Goal: Information Seeking & Learning: Learn about a topic

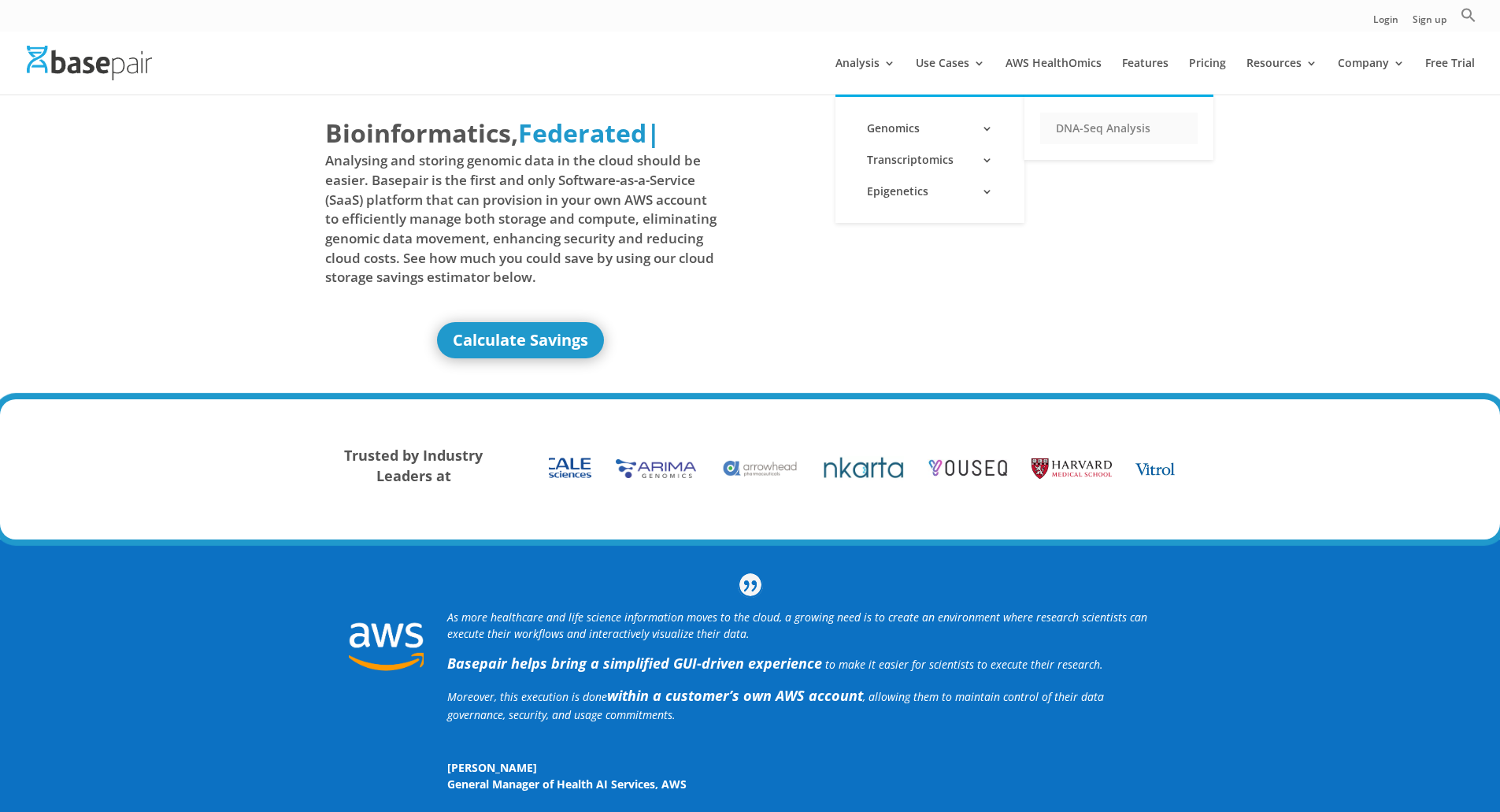
click at [1091, 133] on link "DNA-Seq Analysis" at bounding box center [1118, 129] width 157 height 31
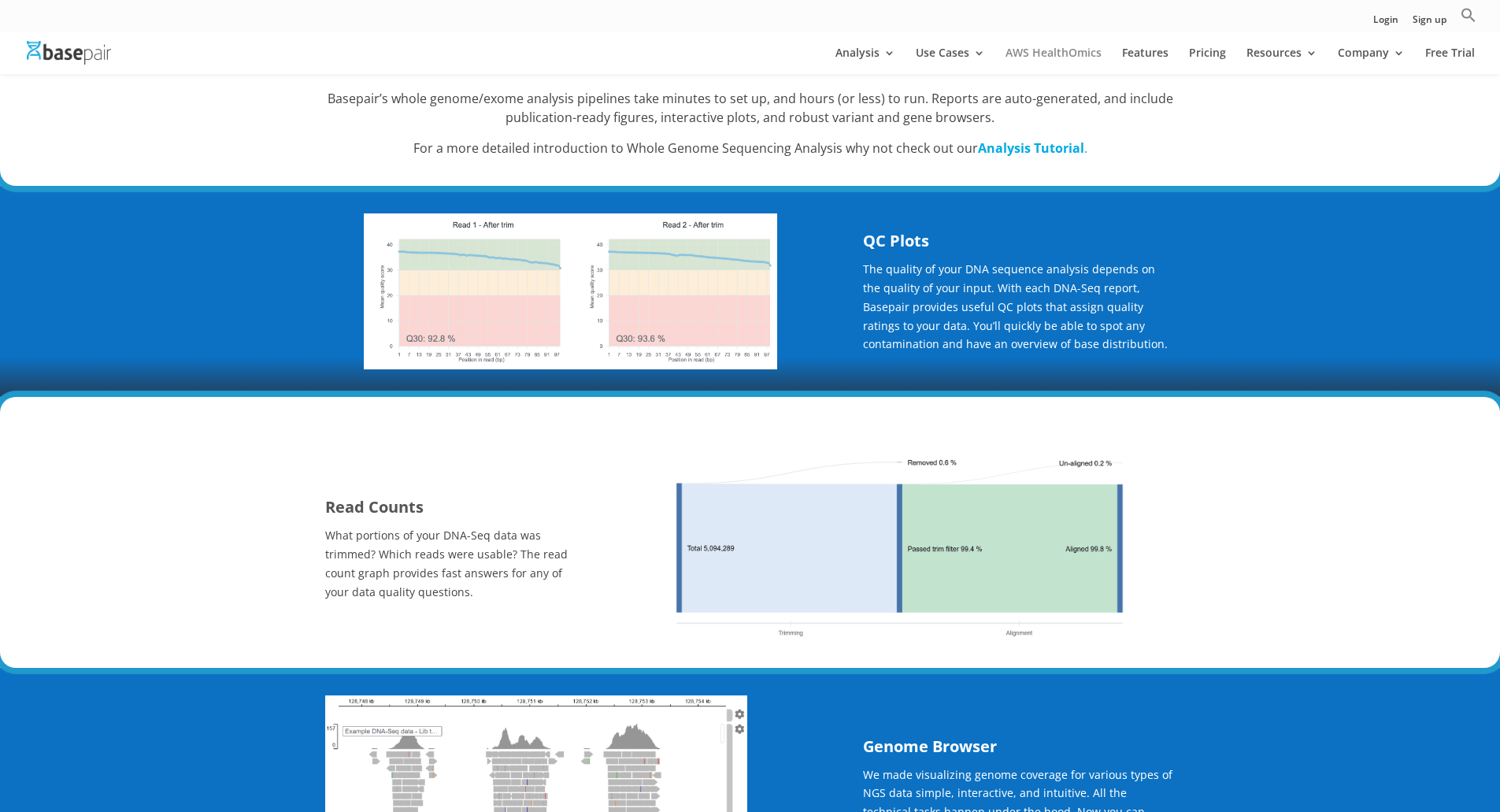
scroll to position [157, 0]
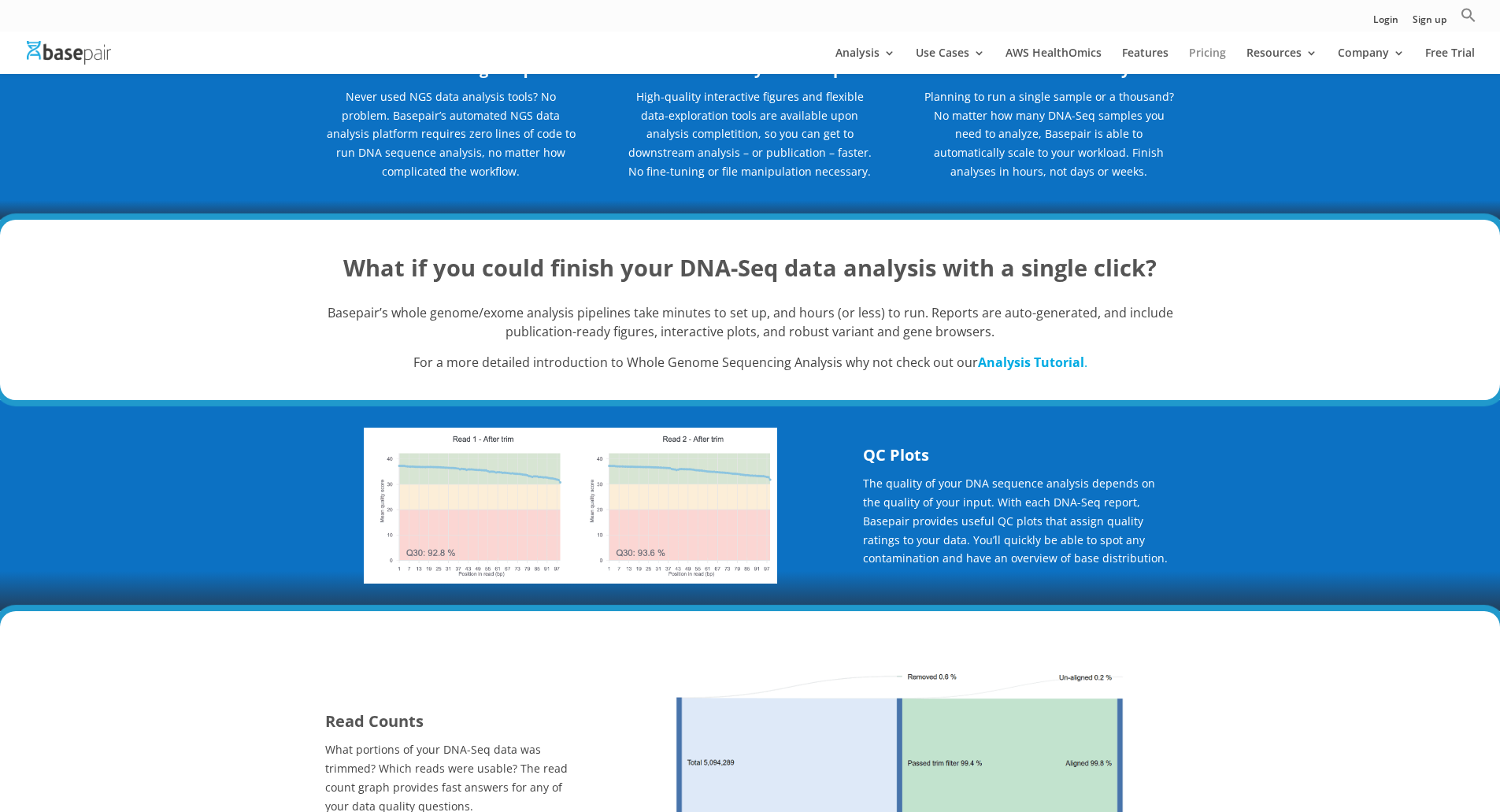
click at [1219, 51] on link "Pricing" at bounding box center [1207, 61] width 37 height 27
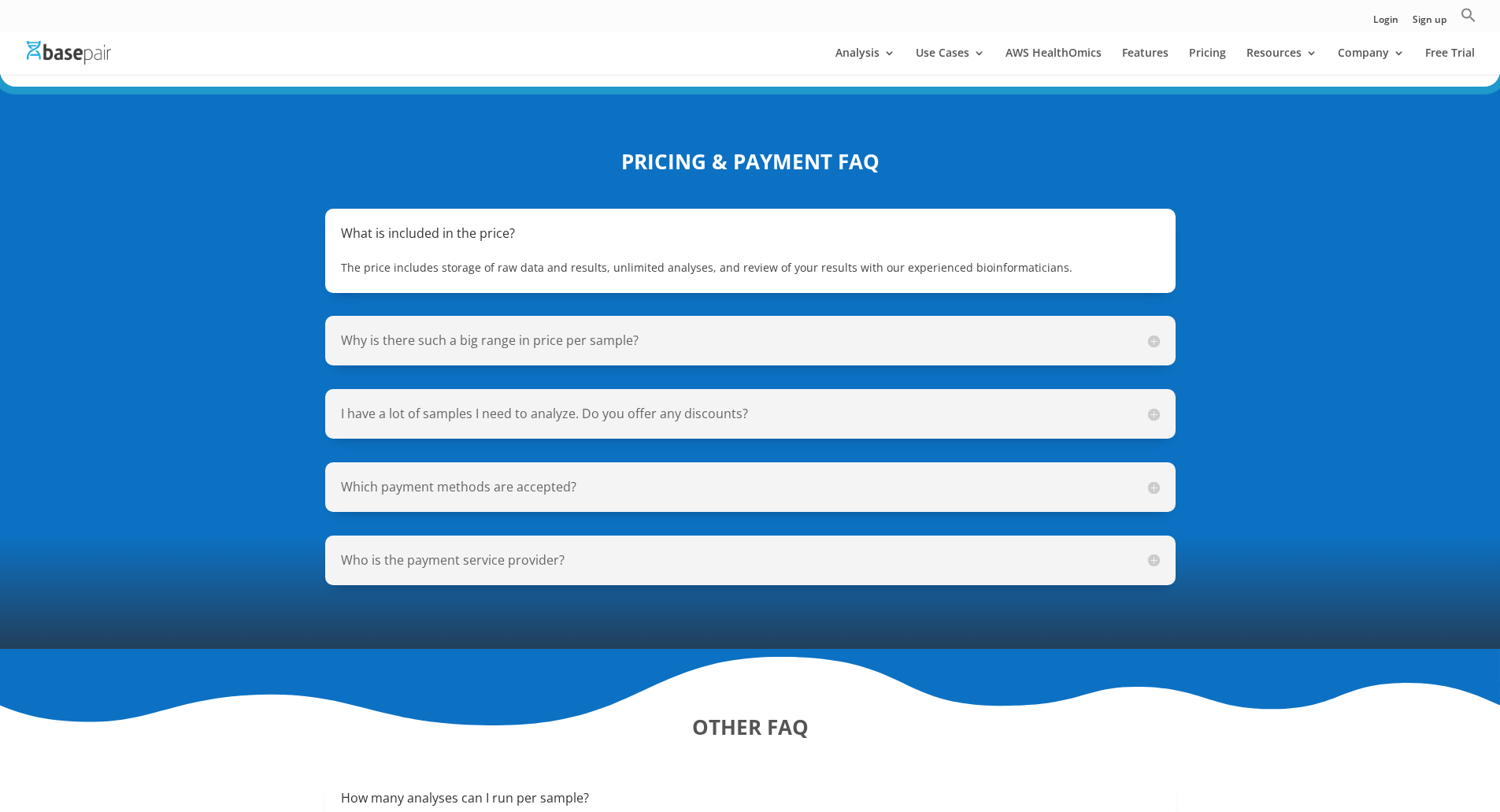
scroll to position [1102, 0]
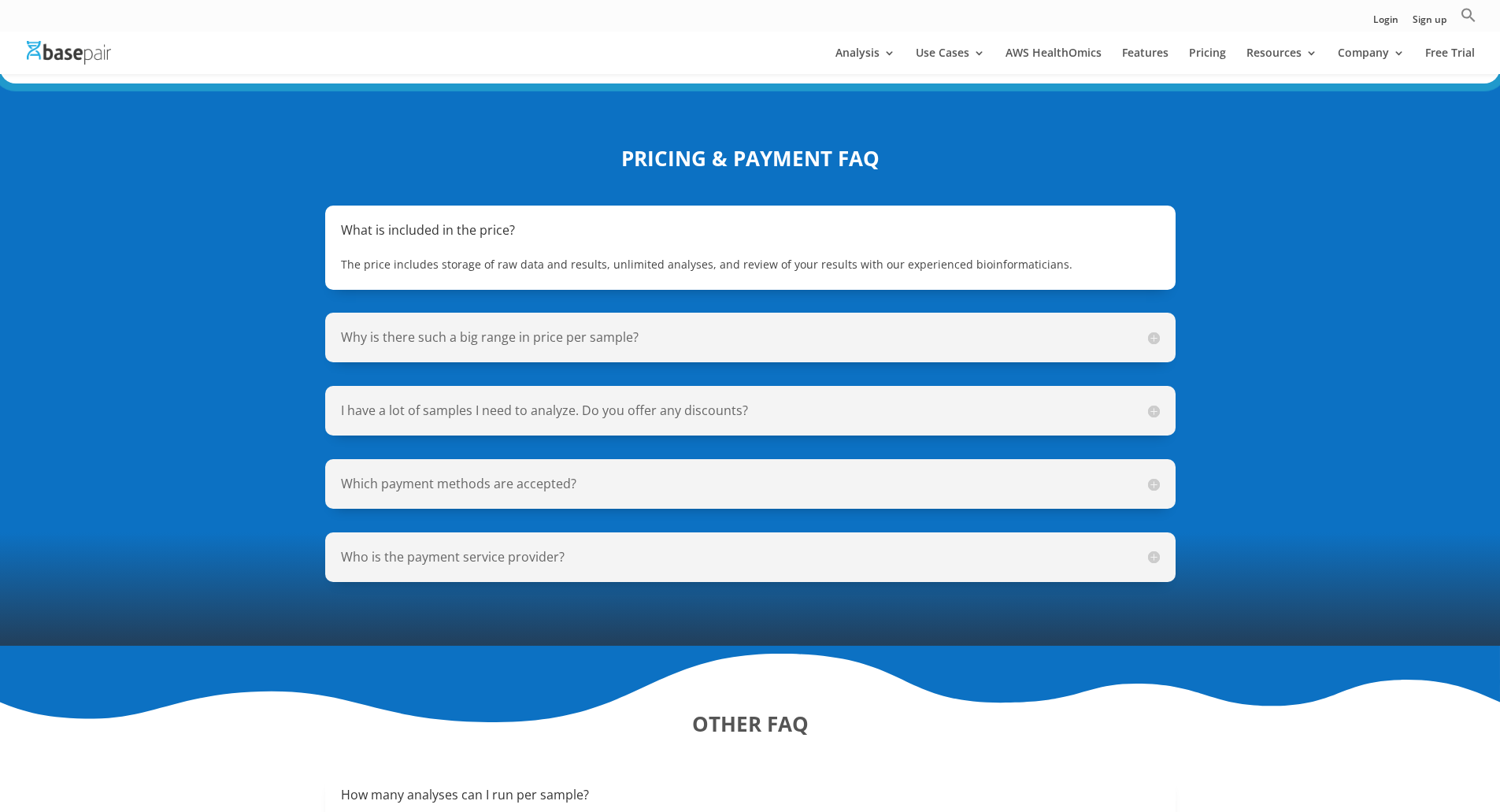
click at [813, 288] on div "What is included in the price? The price includes storage of raw data and resul…" at bounding box center [750, 394] width 851 height 377
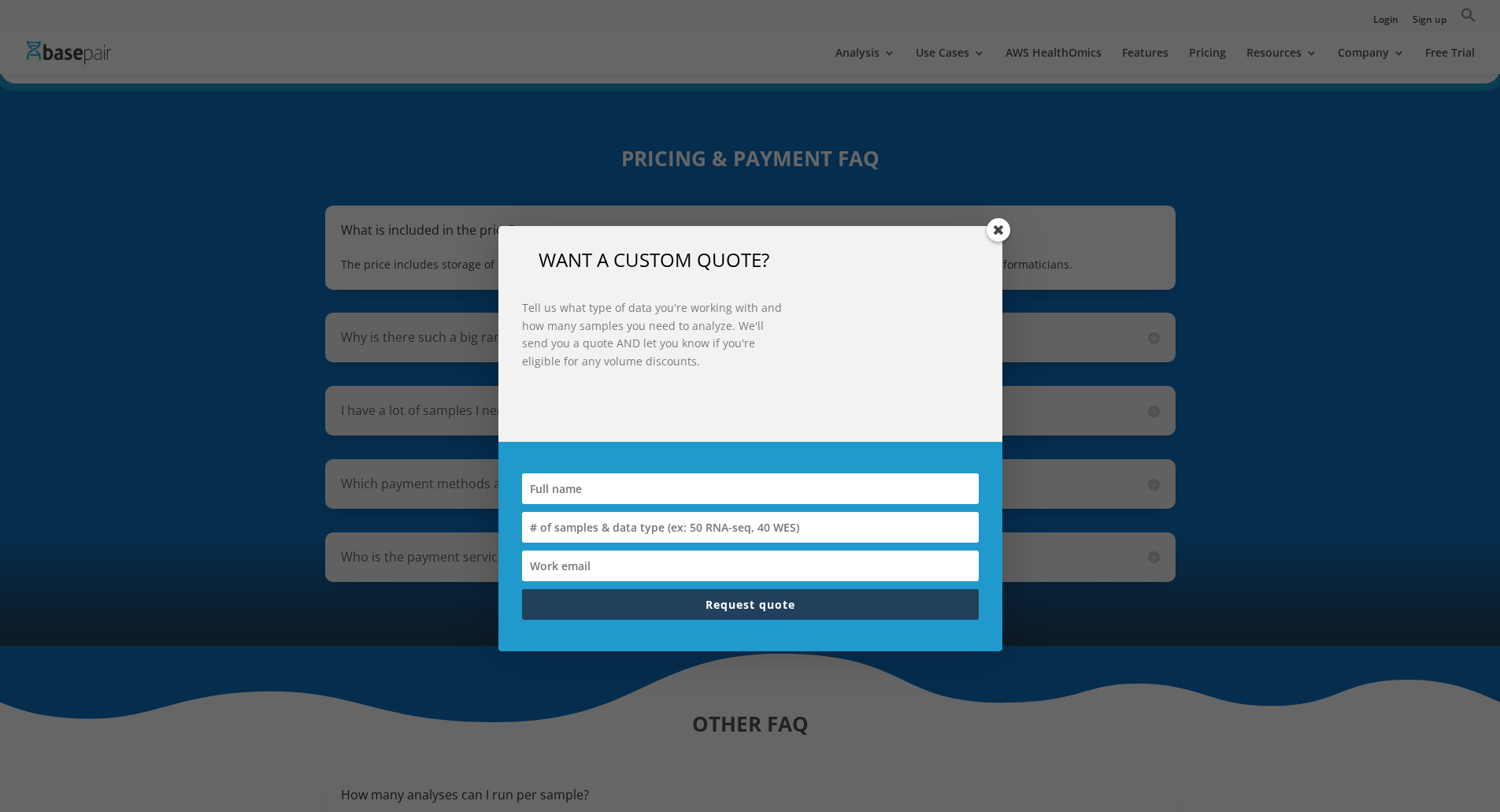
click at [819, 306] on div "WANT A CUSTOM QUOTE? Tell us what type of data you're working with and how many…" at bounding box center [751, 334] width 504 height 216
click at [992, 224] on span at bounding box center [998, 229] width 24 height 24
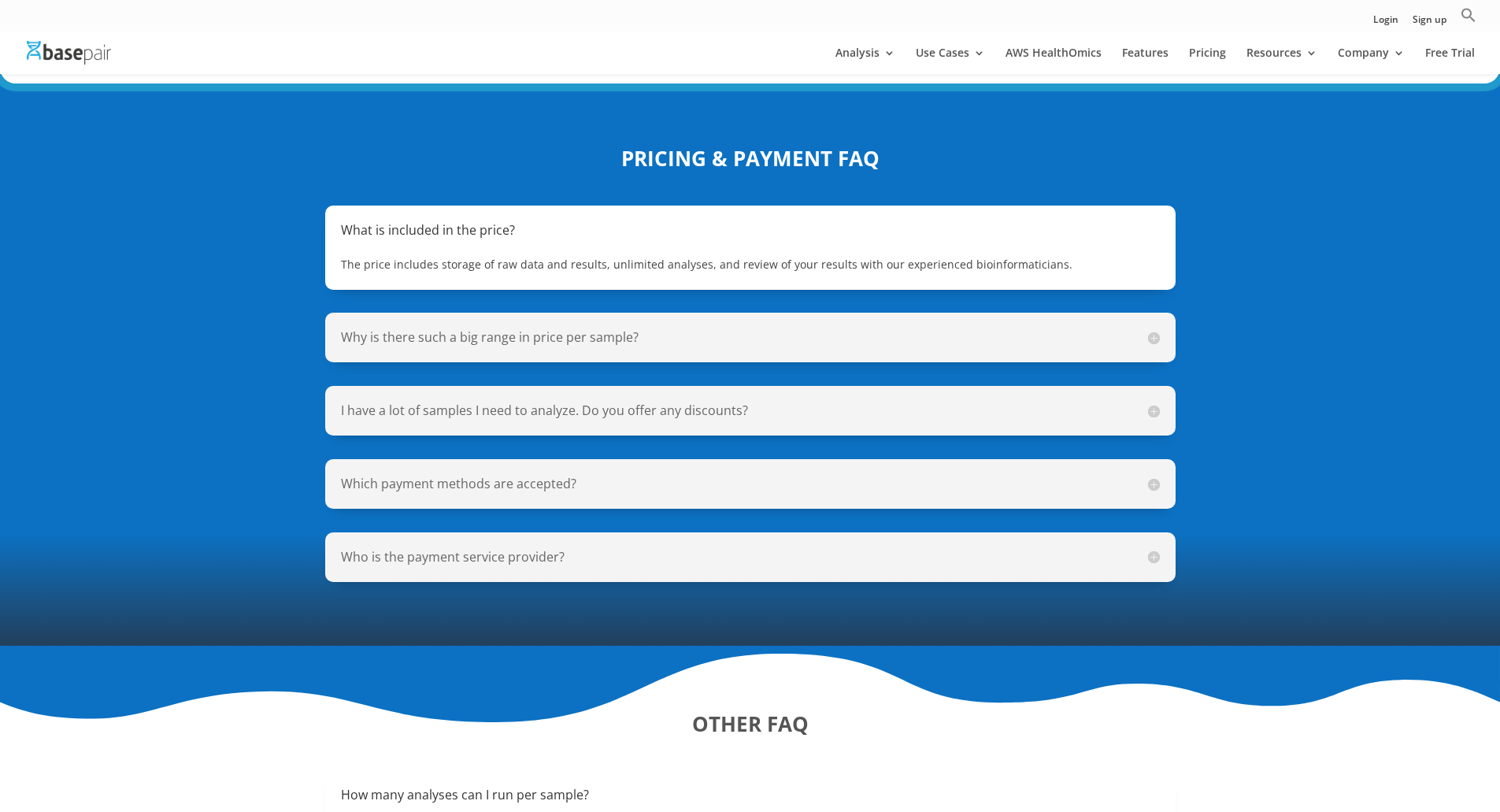
click at [1147, 328] on h5 "Why is there such a big range in price per sample?" at bounding box center [750, 337] width 819 height 18
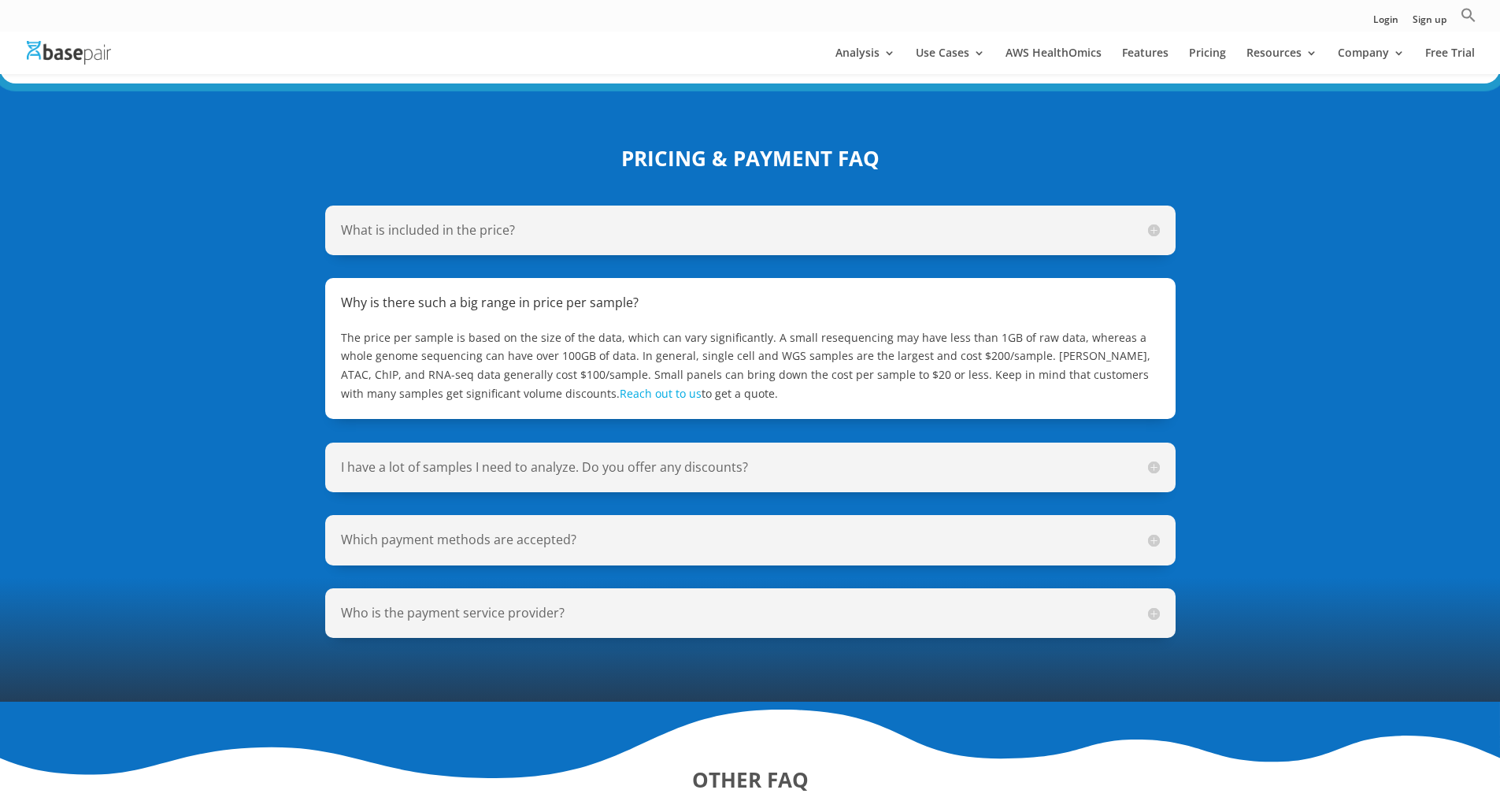
click at [716, 458] on h5 "I have a lot of samples I need to analyze. Do you offer any discounts?" at bounding box center [750, 467] width 819 height 18
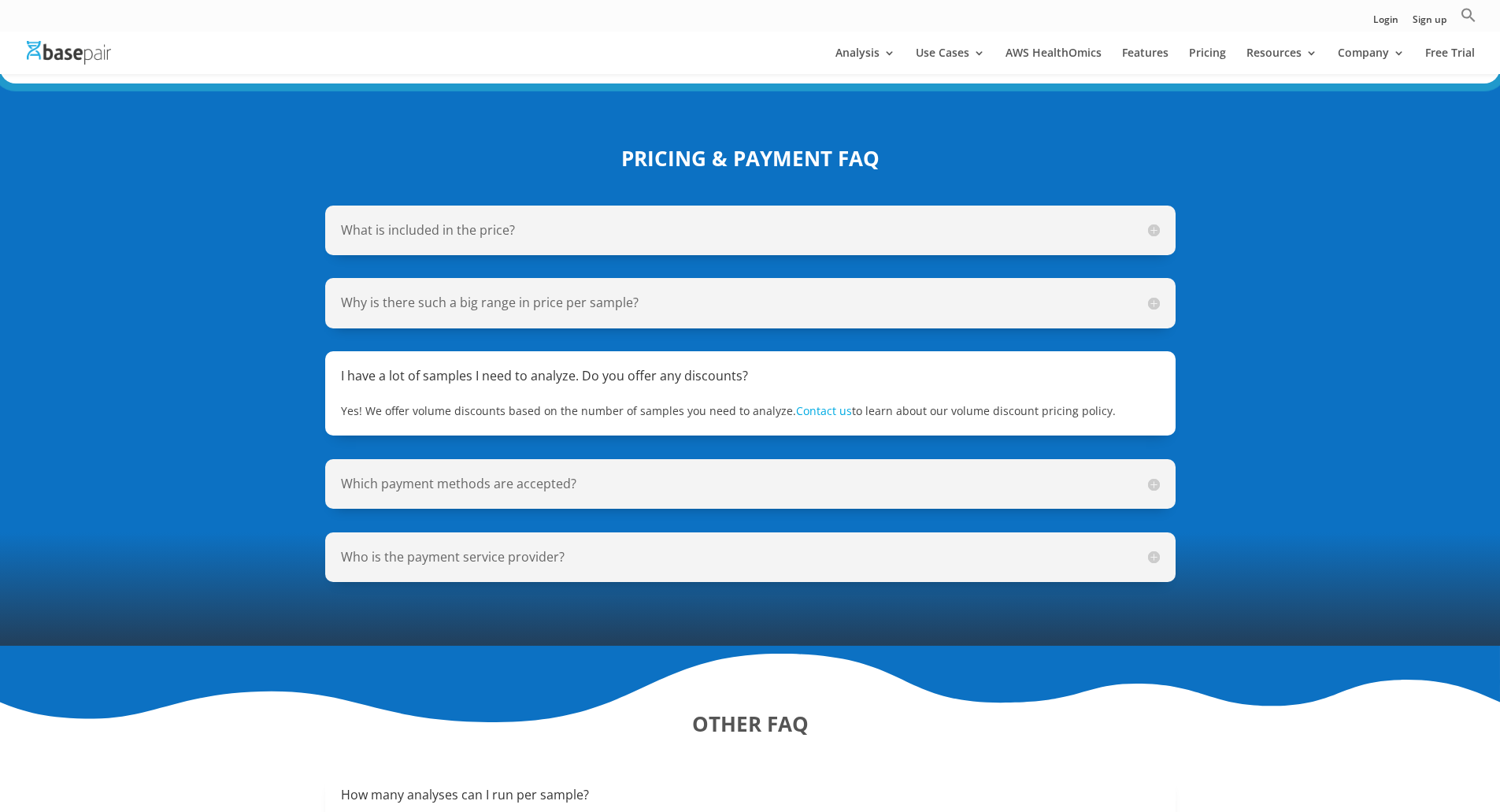
click at [635, 475] on div "Which payment methods are accepted? We accept PO, credit card, check, and bank …" at bounding box center [750, 484] width 851 height 50
click at [1150, 221] on h5 "What is included in the price?" at bounding box center [750, 230] width 819 height 18
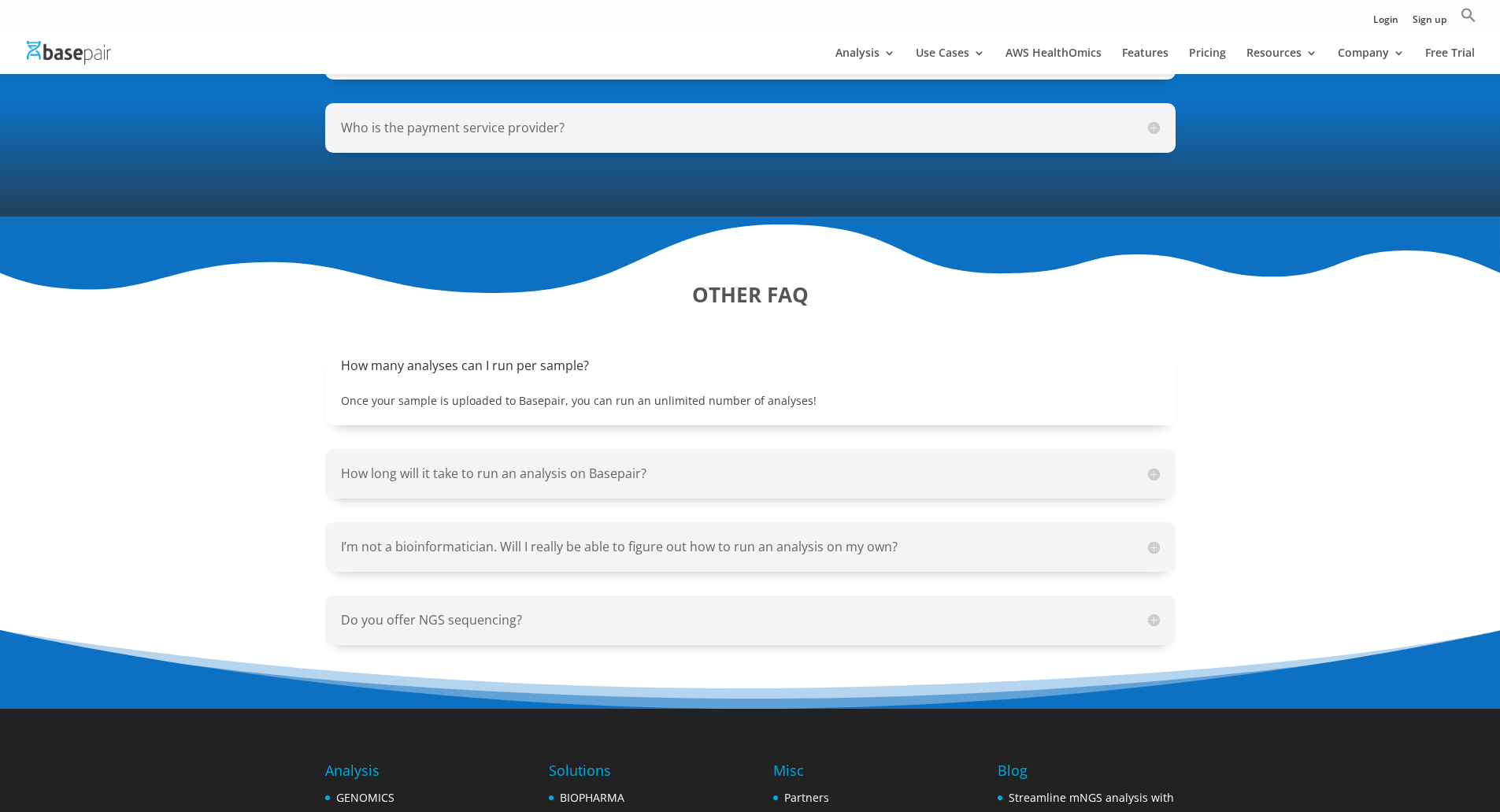
scroll to position [1653, 0]
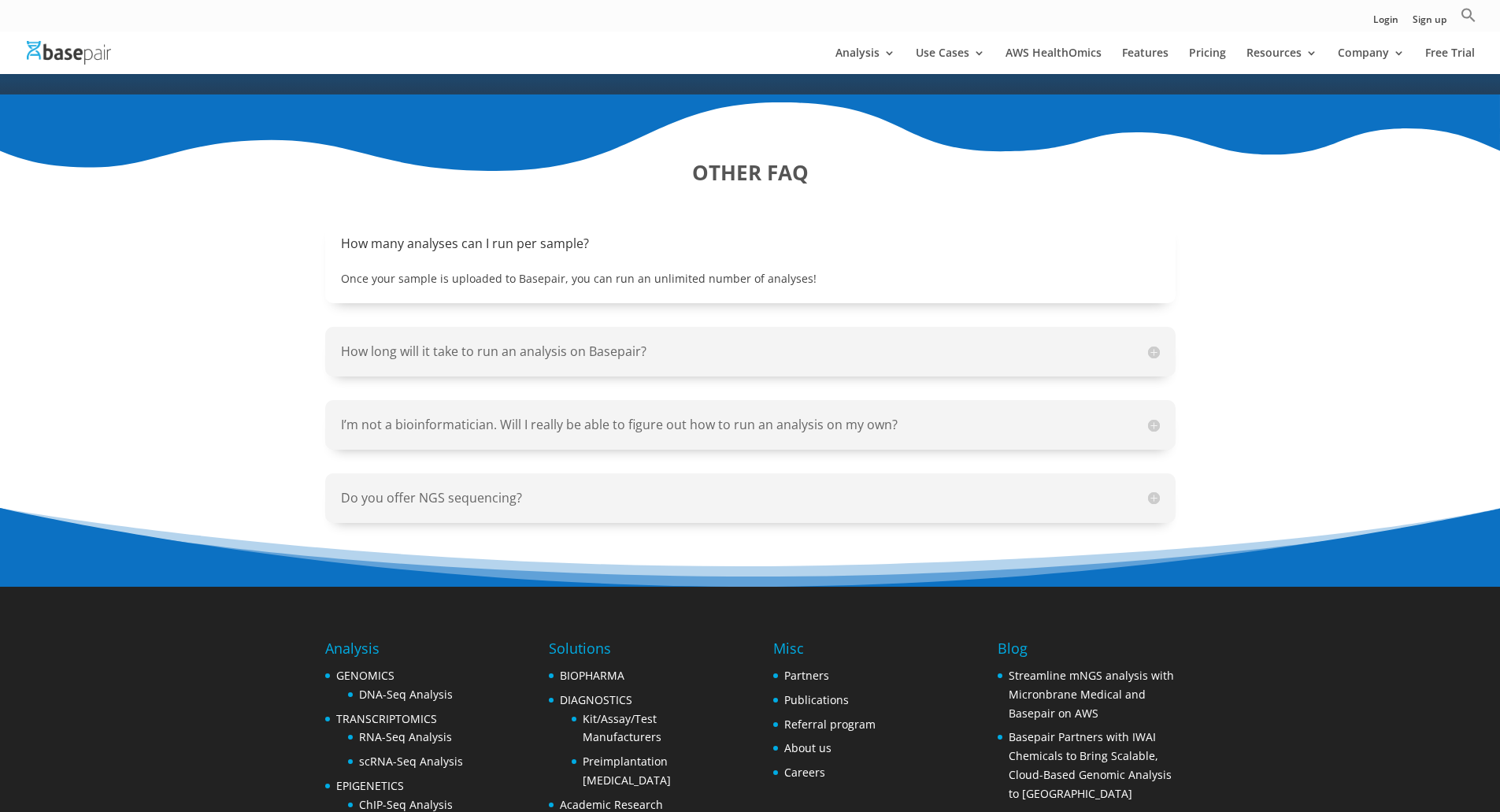
click at [621, 342] on h5 "How long will it take to run an analysis on Basepair?" at bounding box center [750, 351] width 819 height 18
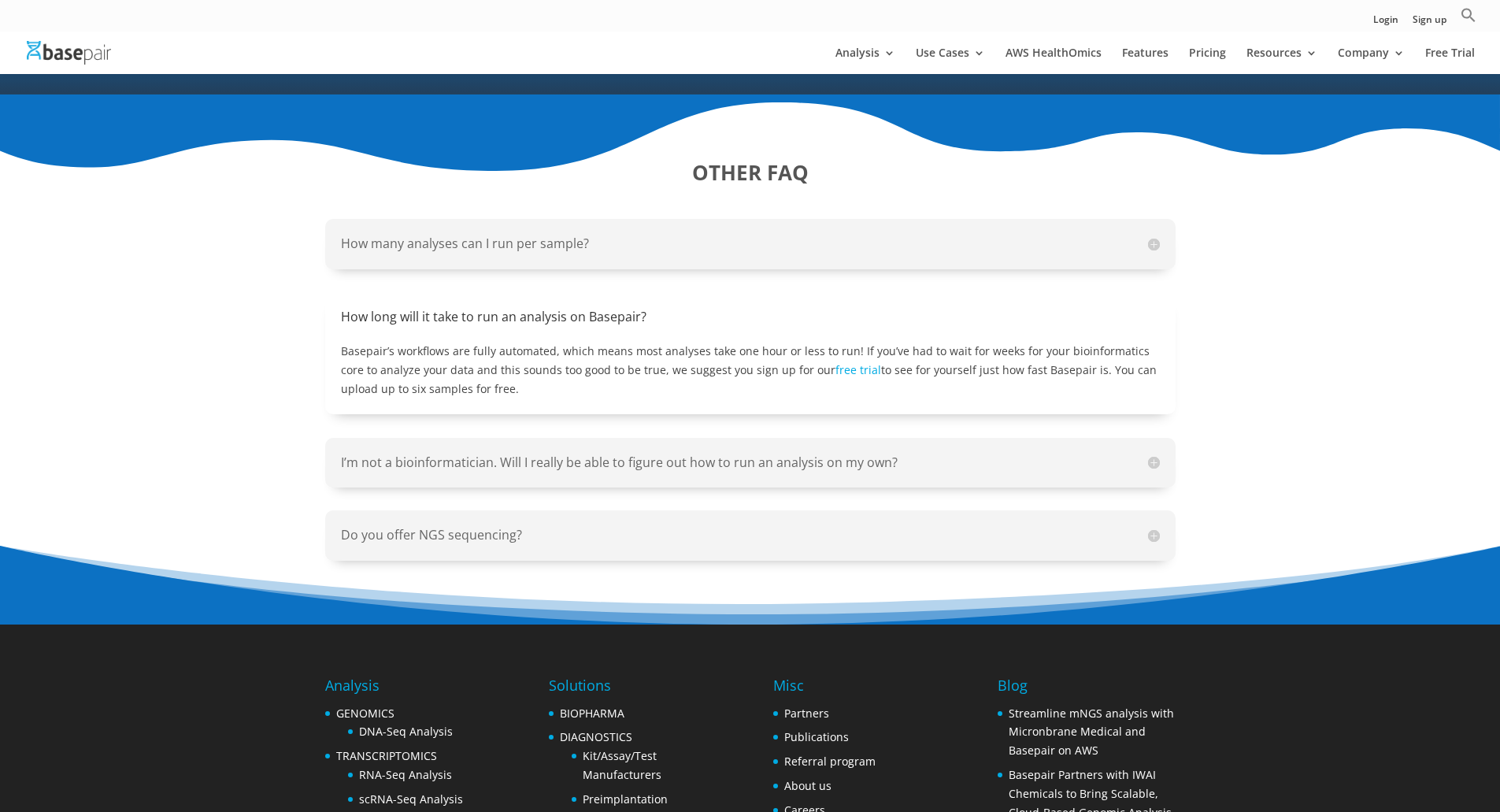
click at [701, 453] on h5 "I’m not a bioinformatician. Will I really be able to figure out how to run an a…" at bounding box center [750, 462] width 819 height 18
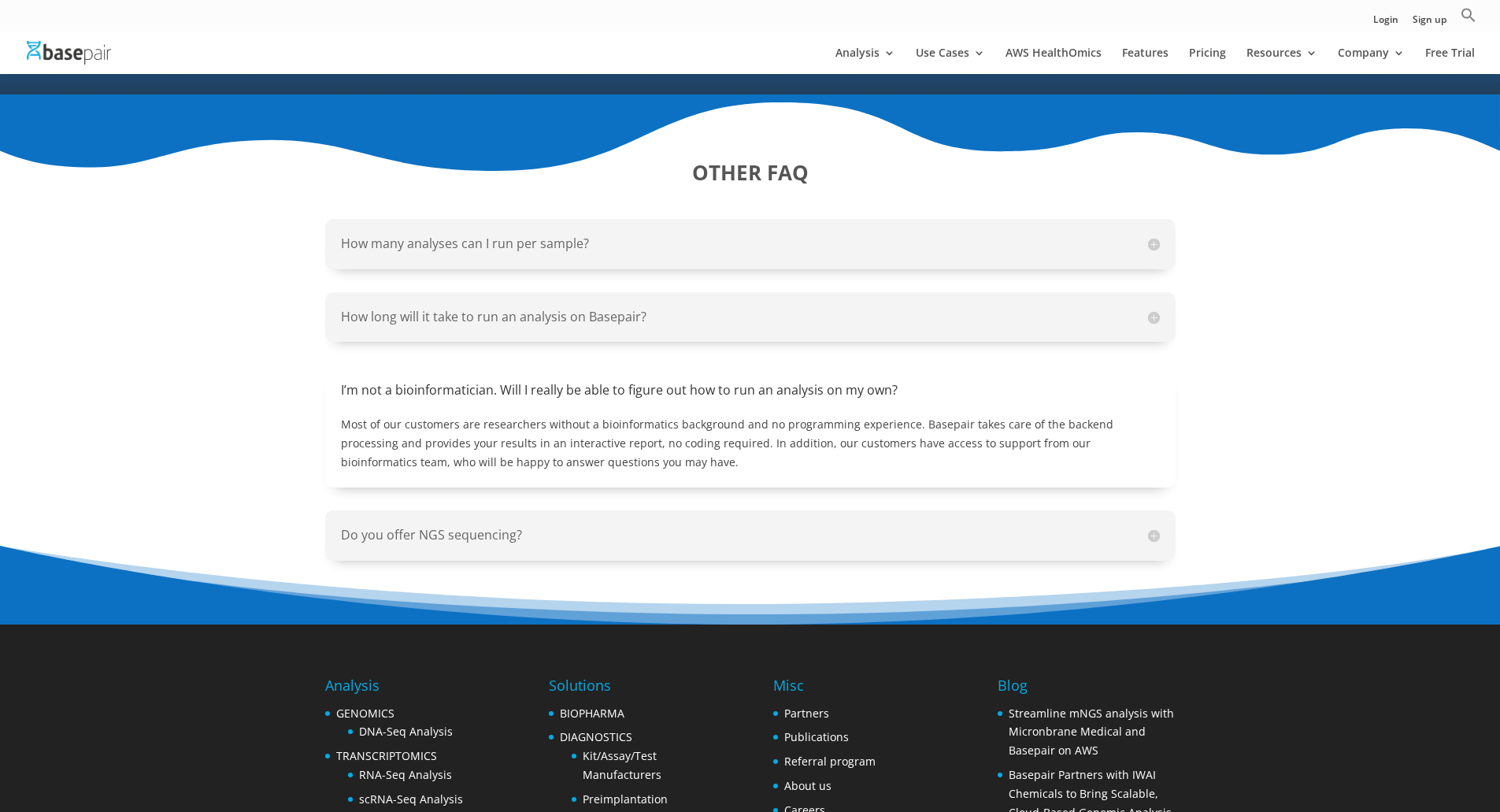
click at [671, 510] on div "Do you offer NGS sequencing? We specialize in NGS analysis and do not offer NGS…" at bounding box center [750, 535] width 851 height 50
click at [663, 533] on div "Do you offer NGS sequencing? We specialize in NGS analysis and do not offer NGS…" at bounding box center [750, 535] width 851 height 50
click at [648, 526] on h5 "Do you offer NGS sequencing?" at bounding box center [750, 535] width 819 height 18
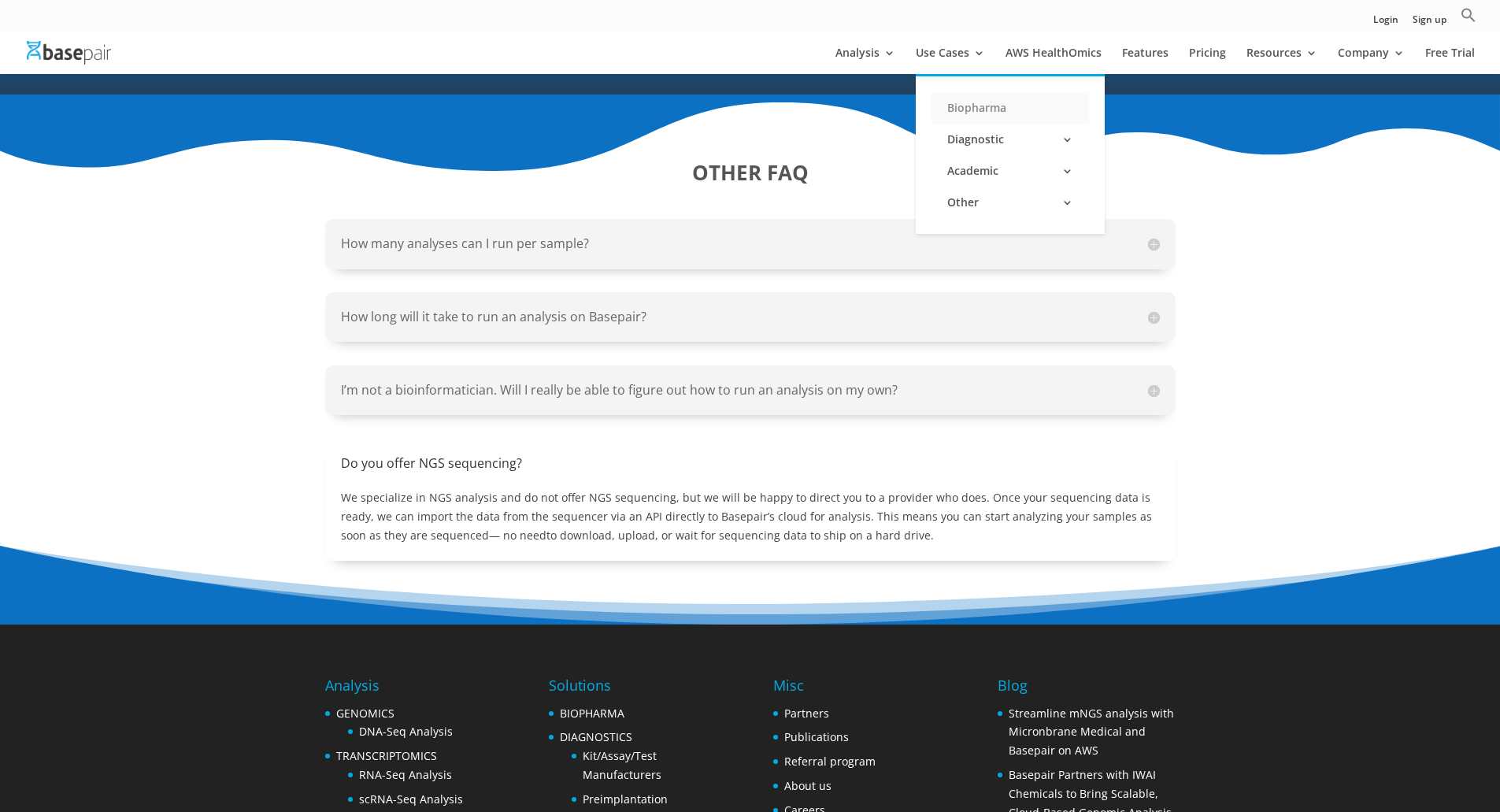
click at [963, 96] on link "Biopharma" at bounding box center [1010, 108] width 157 height 31
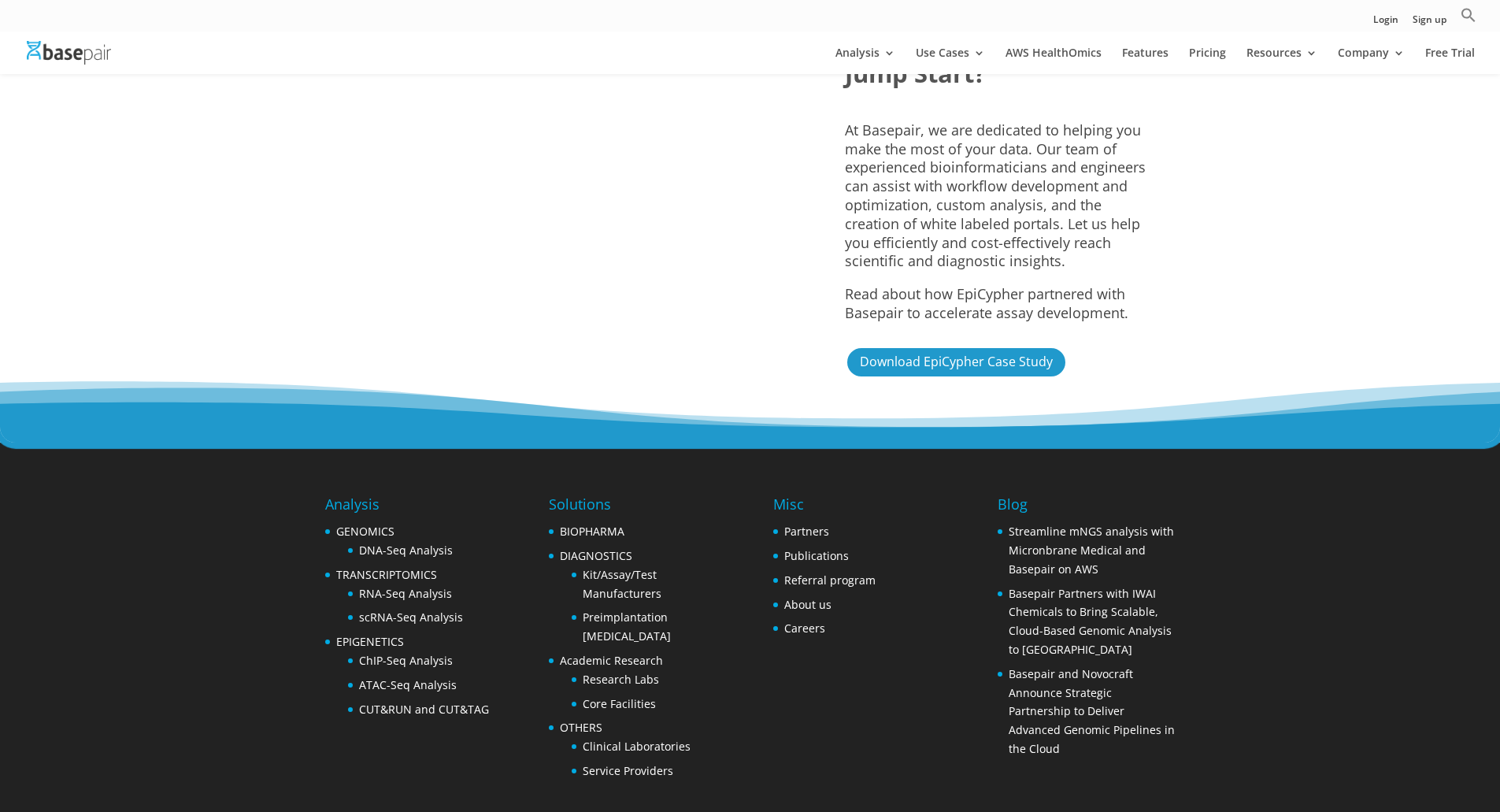
scroll to position [3938, 0]
